Goal: Task Accomplishment & Management: Use online tool/utility

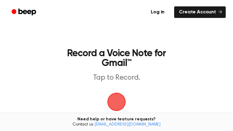
click at [119, 97] on span "button" at bounding box center [117, 102] width 20 height 20
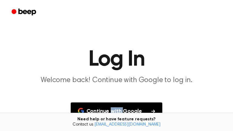
drag, startPoint x: 119, startPoint y: 97, endPoint x: 121, endPoint y: 100, distance: 3.3
click at [121, 100] on main "Log In Welcome back! Continue with Google to log in. Continue with Google Don't…" at bounding box center [116, 93] width 233 height 187
click at [134, 110] on button "Continue with Google" at bounding box center [117, 111] width 92 height 18
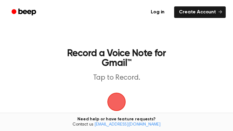
click at [117, 104] on span "button" at bounding box center [116, 101] width 18 height 18
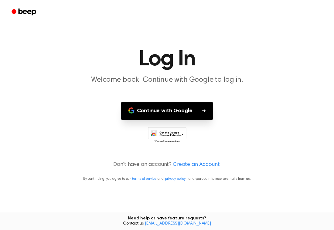
click at [204, 111] on icon "button" at bounding box center [204, 110] width 4 height 3
